Goal: Task Accomplishment & Management: Manage account settings

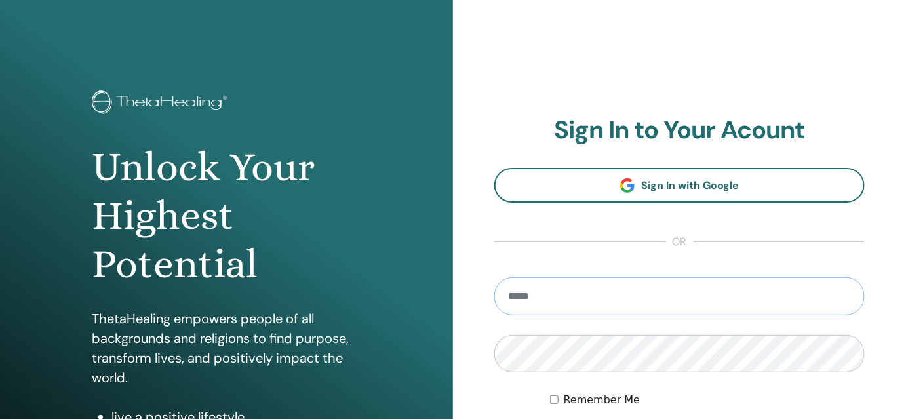
type input "**********"
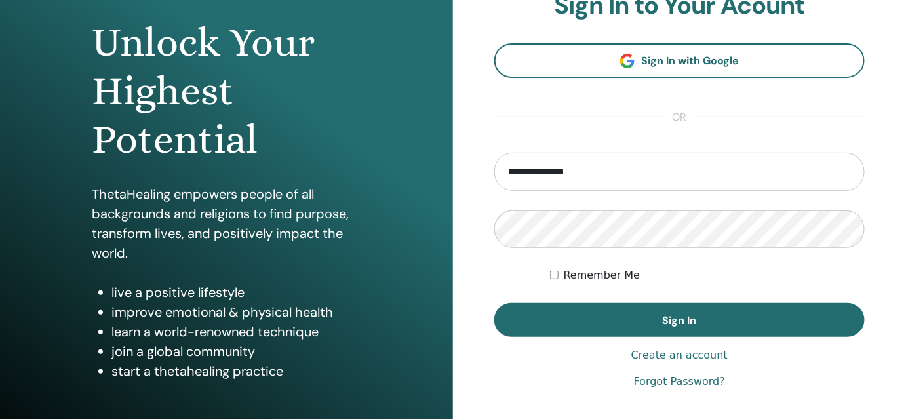
scroll to position [134, 0]
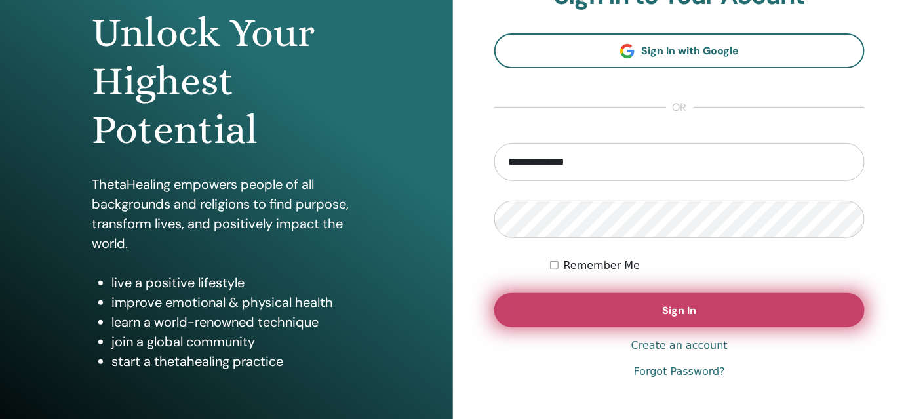
click at [731, 315] on button "Sign In" at bounding box center [679, 310] width 370 height 34
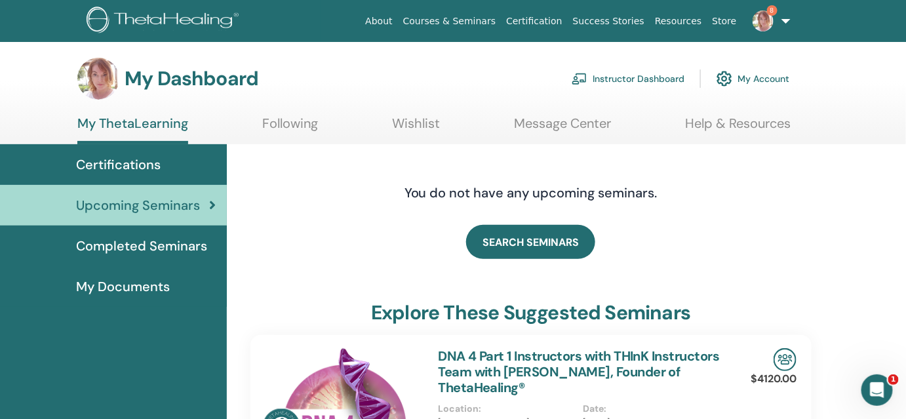
click at [648, 75] on link "Instructor Dashboard" at bounding box center [628, 78] width 113 height 29
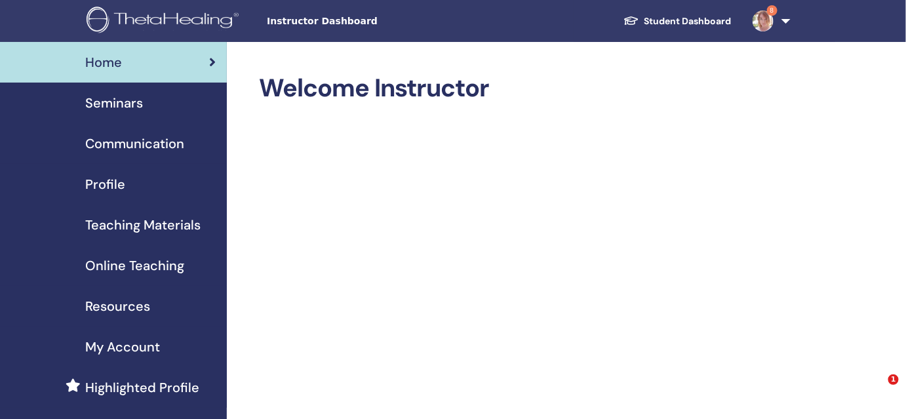
click at [126, 115] on link "Seminars" at bounding box center [113, 103] width 227 height 41
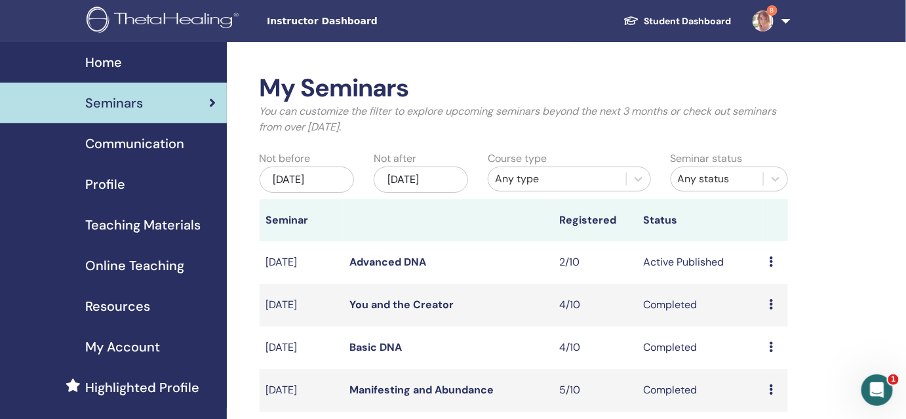
click at [779, 265] on div "Preview Edit Attendees Cancel" at bounding box center [775, 262] width 12 height 16
click at [777, 298] on li "Edit" at bounding box center [779, 295] width 71 height 20
click at [769, 267] on div "Preview Edit Attendees Cancel" at bounding box center [775, 262] width 12 height 16
click at [760, 322] on link "Attendees" at bounding box center [770, 317] width 50 height 14
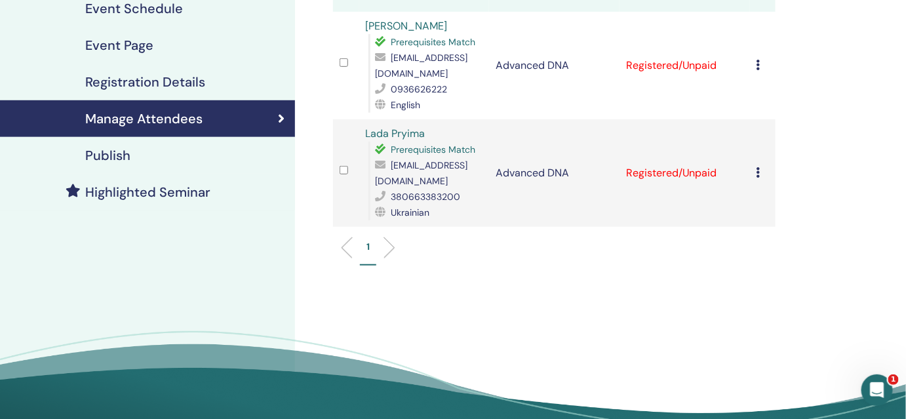
scroll to position [204, 0]
